Goal: Information Seeking & Learning: Learn about a topic

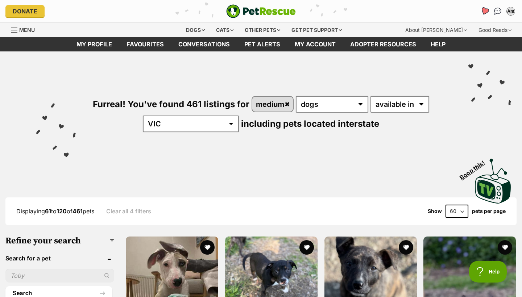
click at [483, 12] on icon "Favourites" at bounding box center [484, 11] width 9 height 8
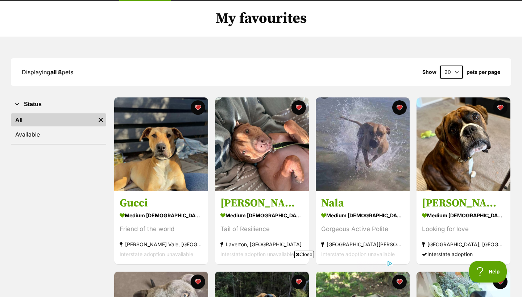
scroll to position [51, 0]
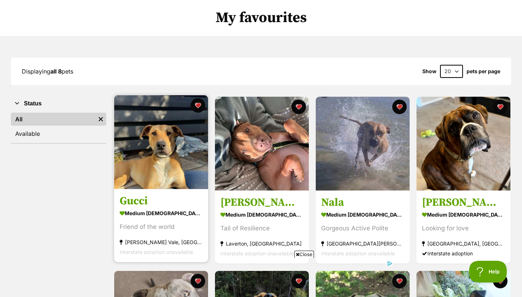
click at [155, 213] on div "medium [DEMOGRAPHIC_DATA] Dog" at bounding box center [161, 213] width 83 height 11
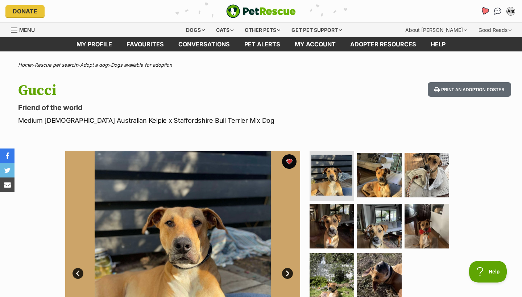
click at [482, 14] on link "Favourites" at bounding box center [484, 11] width 15 height 15
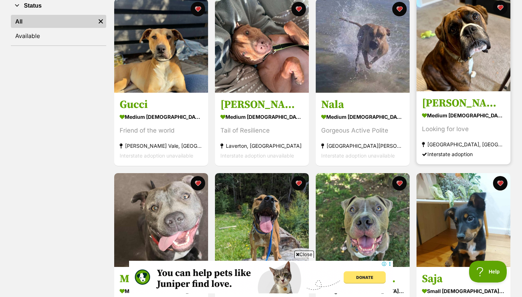
scroll to position [152, 0]
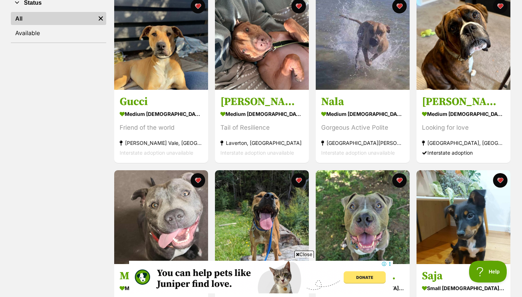
click at [305, 252] on span "Close" at bounding box center [304, 254] width 20 height 7
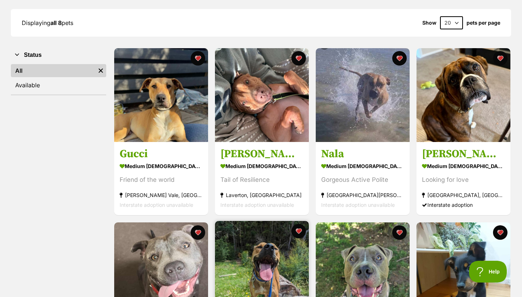
scroll to position [100, 0]
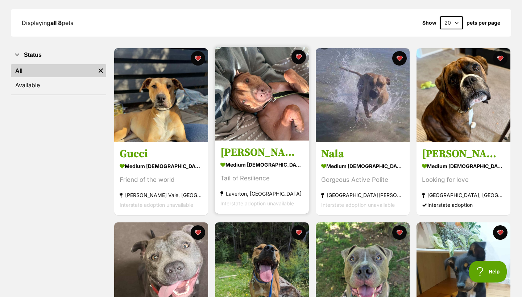
click at [255, 165] on div "medium male Dog" at bounding box center [261, 165] width 83 height 11
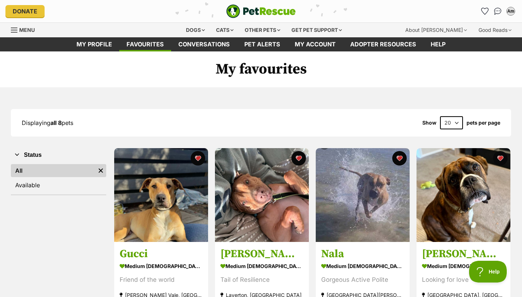
scroll to position [0, 0]
click at [36, 30] on link "Menu" at bounding box center [25, 29] width 29 height 13
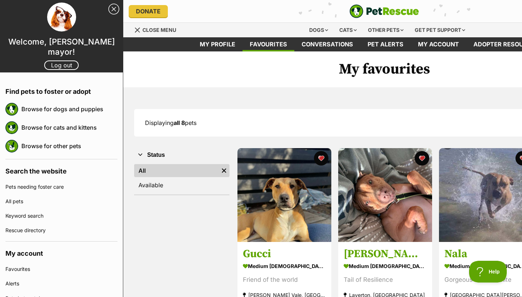
click at [112, 6] on link "Close Sidebar" at bounding box center [113, 9] width 11 height 11
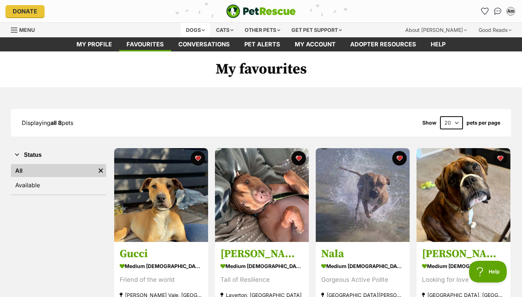
click at [196, 28] on div "Dogs" at bounding box center [195, 30] width 29 height 14
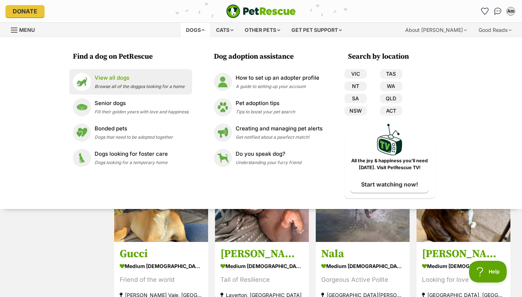
click at [152, 82] on div "View all dogs Browse all of the doggos looking for a home" at bounding box center [140, 82] width 90 height 16
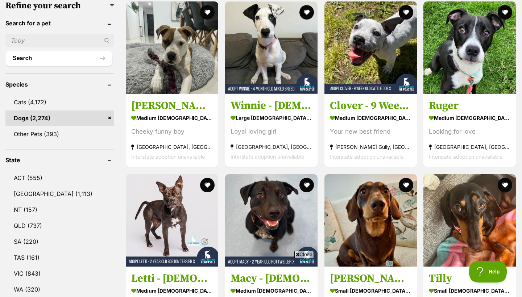
scroll to position [259, 0]
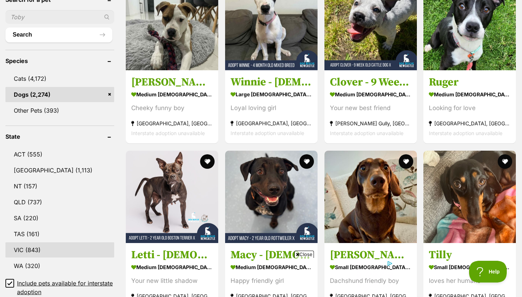
click at [46, 246] on link "VIC (843)" at bounding box center [59, 249] width 109 height 15
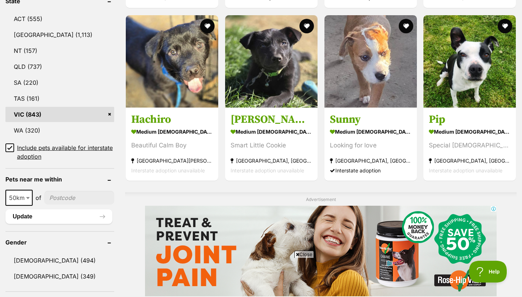
scroll to position [394, 0]
click at [303, 253] on span "Close" at bounding box center [304, 254] width 20 height 7
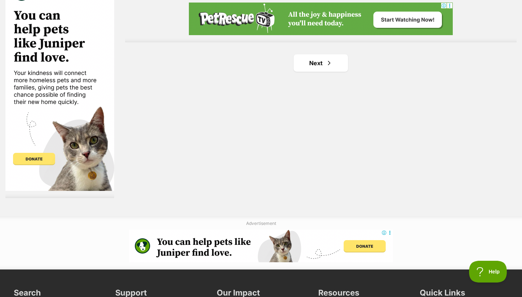
scroll to position [1337, 0]
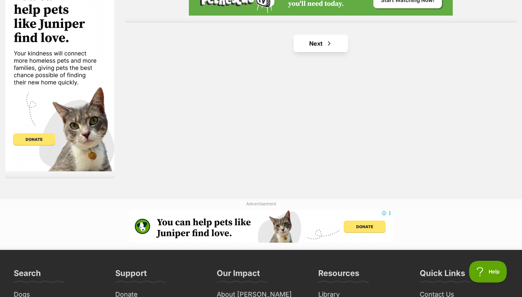
click at [341, 42] on link "Next" at bounding box center [321, 43] width 54 height 17
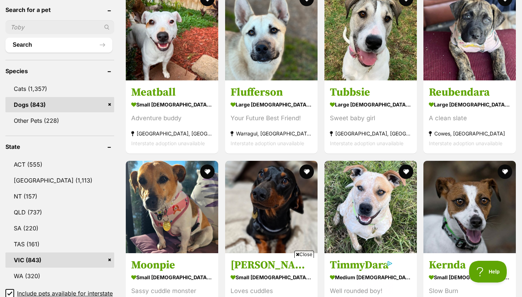
click at [302, 252] on span "Close" at bounding box center [304, 254] width 20 height 7
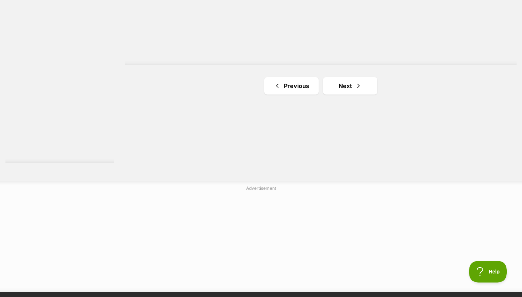
scroll to position [1349, 0]
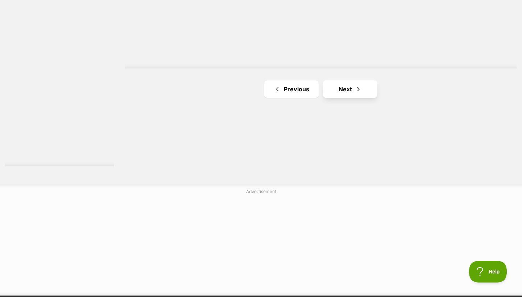
click at [360, 80] on link "Next" at bounding box center [350, 88] width 54 height 17
